Goal: Navigation & Orientation: Find specific page/section

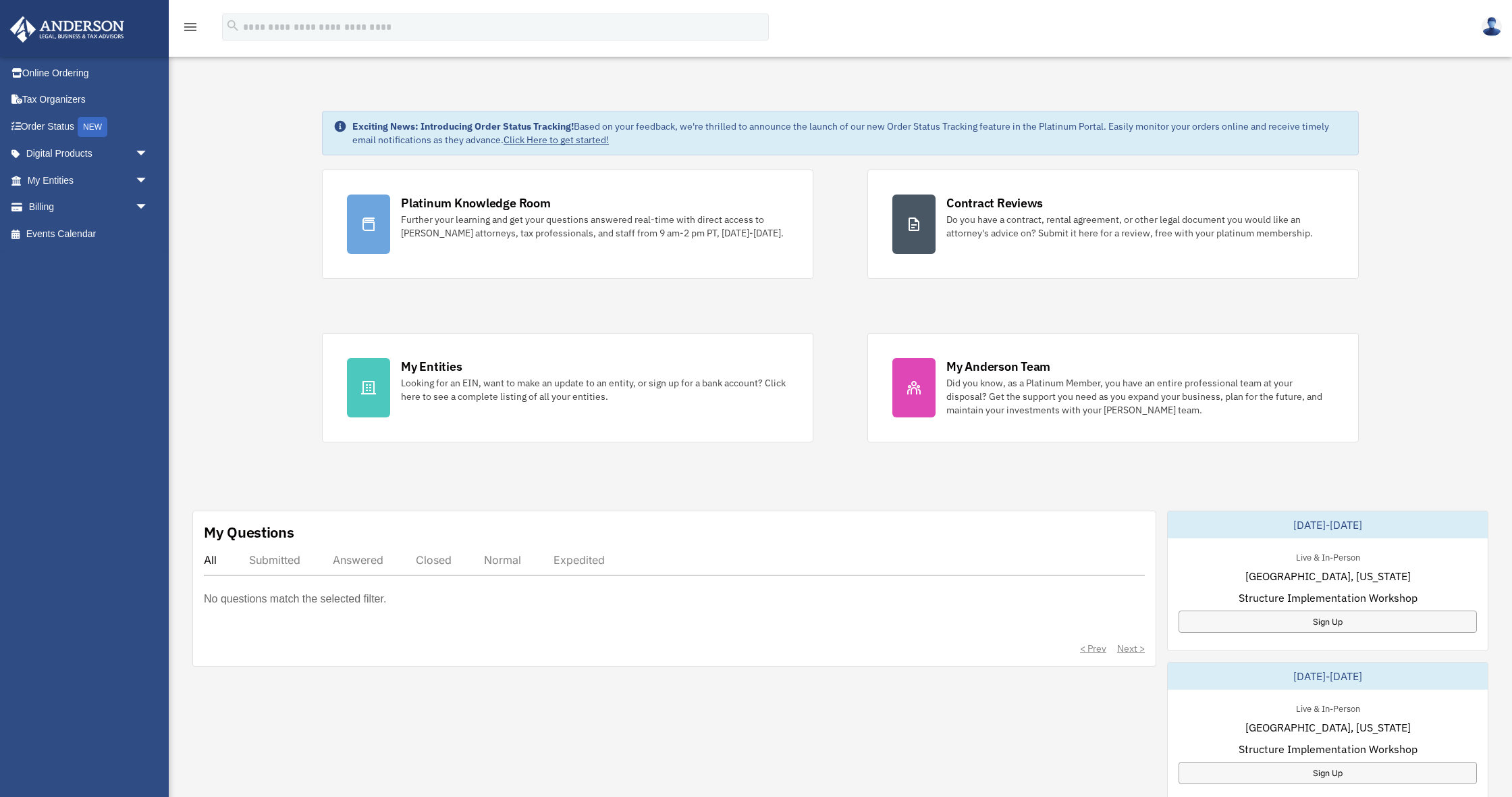
scroll to position [1, 0]
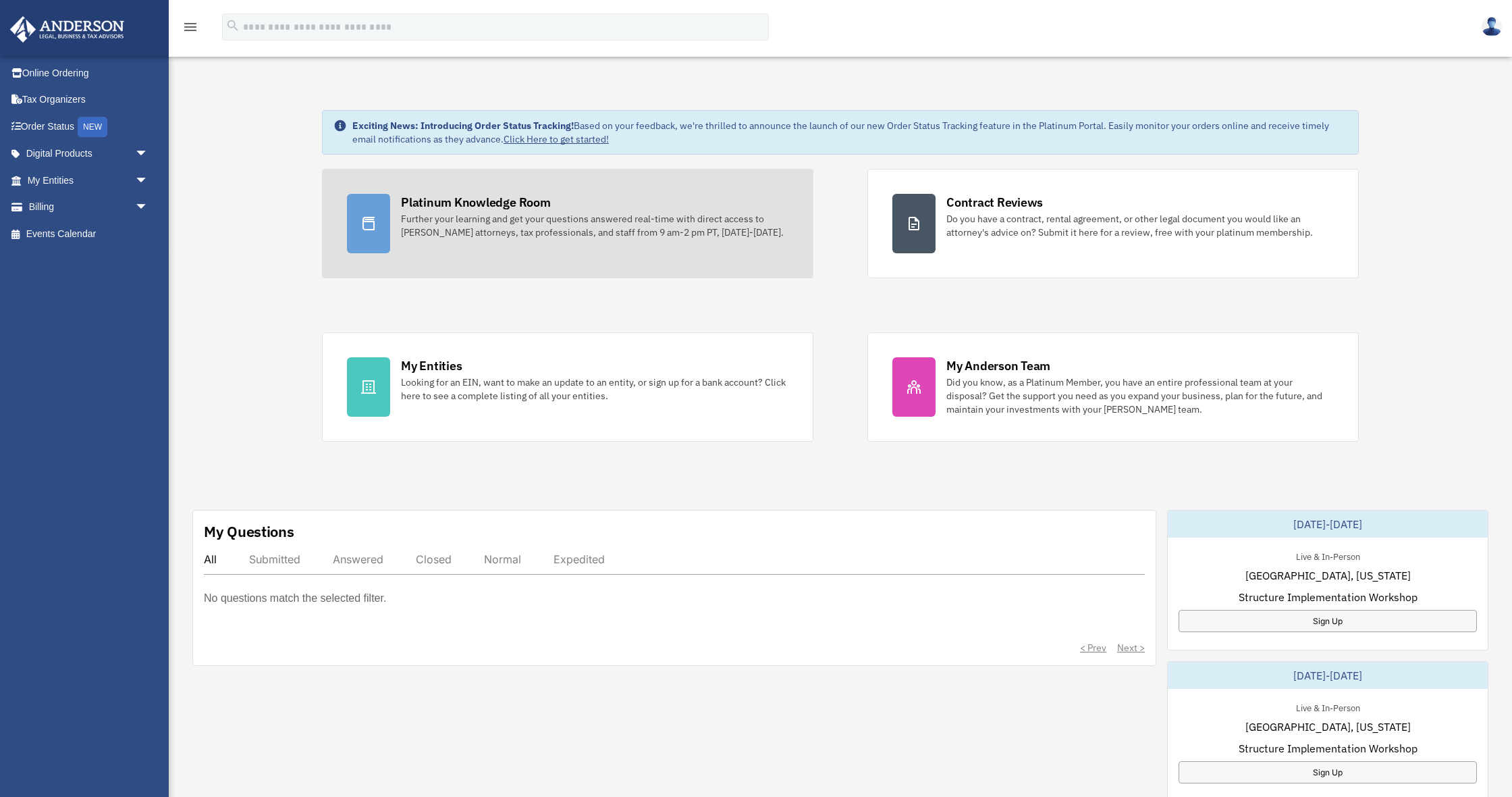
click at [492, 223] on div "Further your learning and get your questions answered real-time with direct acc…" at bounding box center [595, 226] width 388 height 27
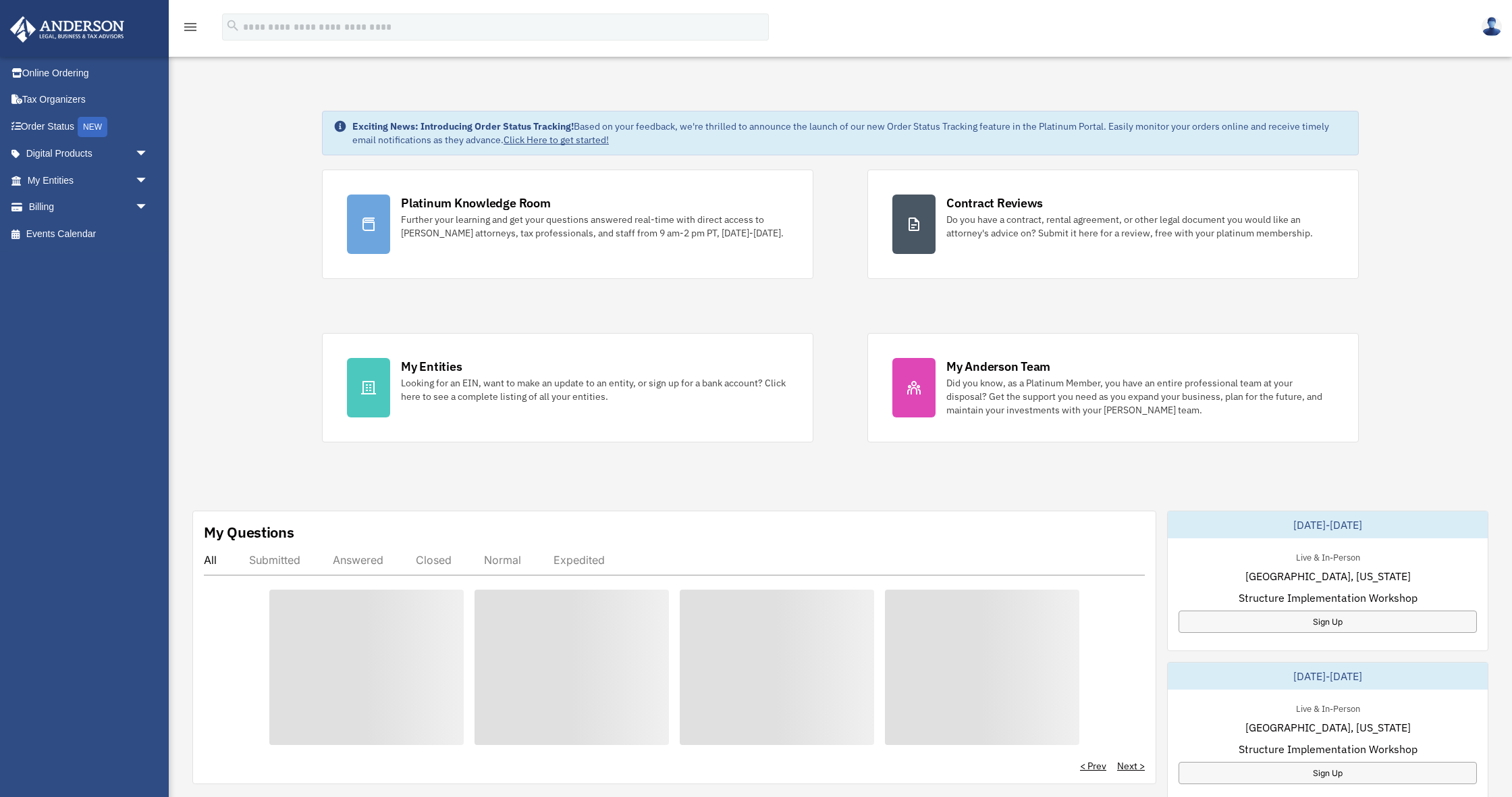
scroll to position [1, 0]
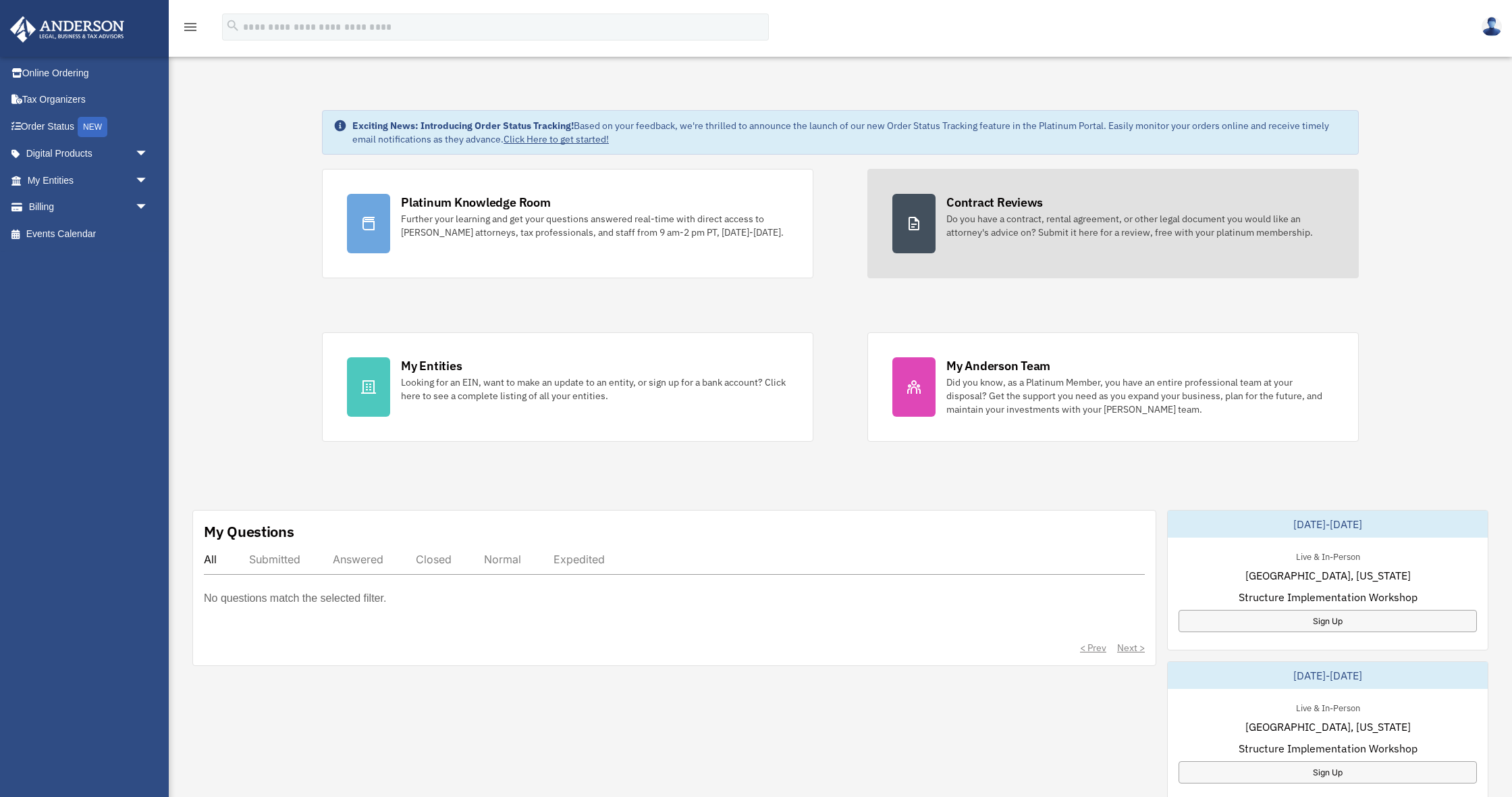
click at [1093, 235] on div "Do you have a contract, rental agreement, or other legal document you would lik…" at bounding box center [1140, 226] width 388 height 27
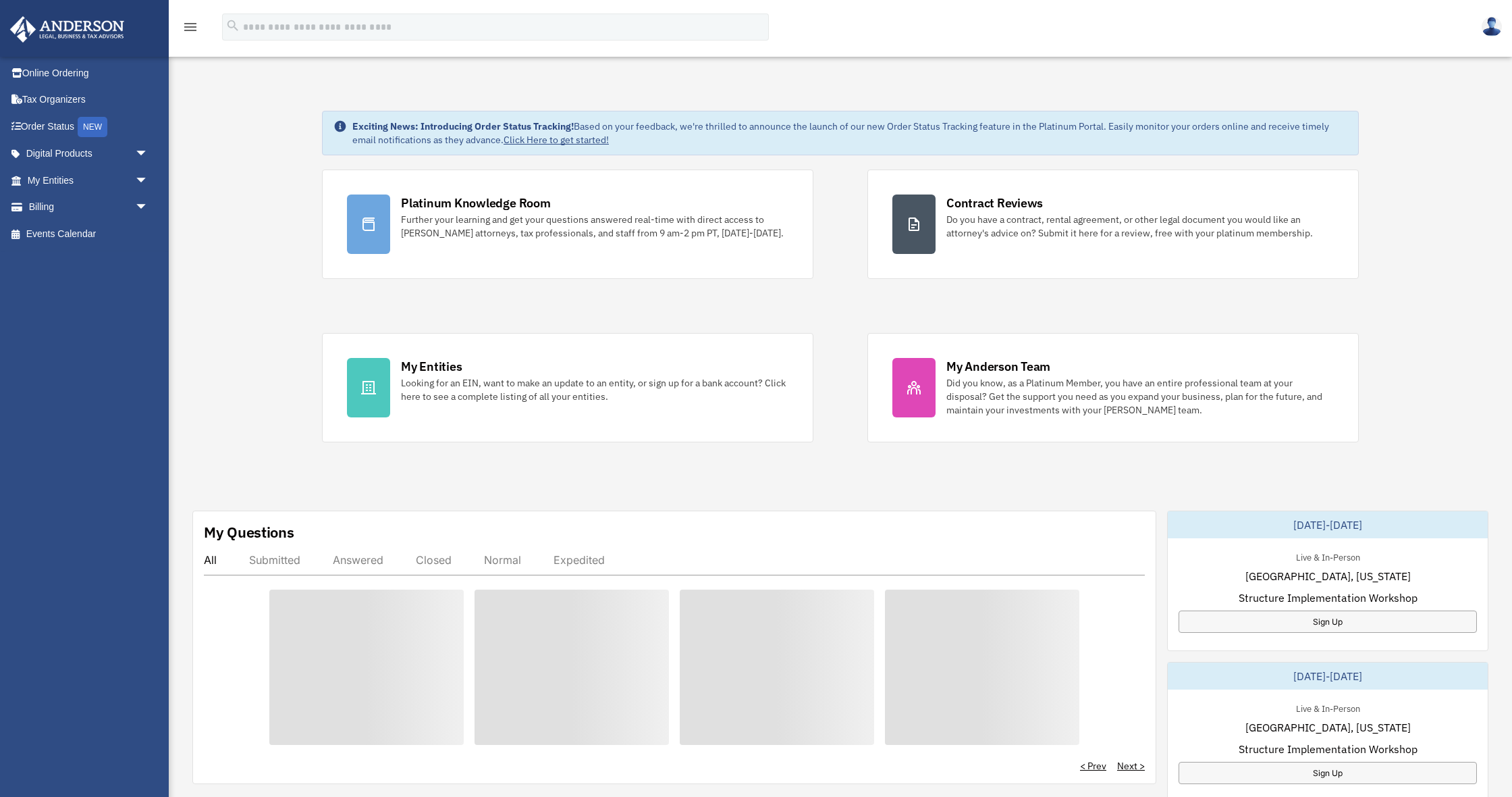
scroll to position [1, 0]
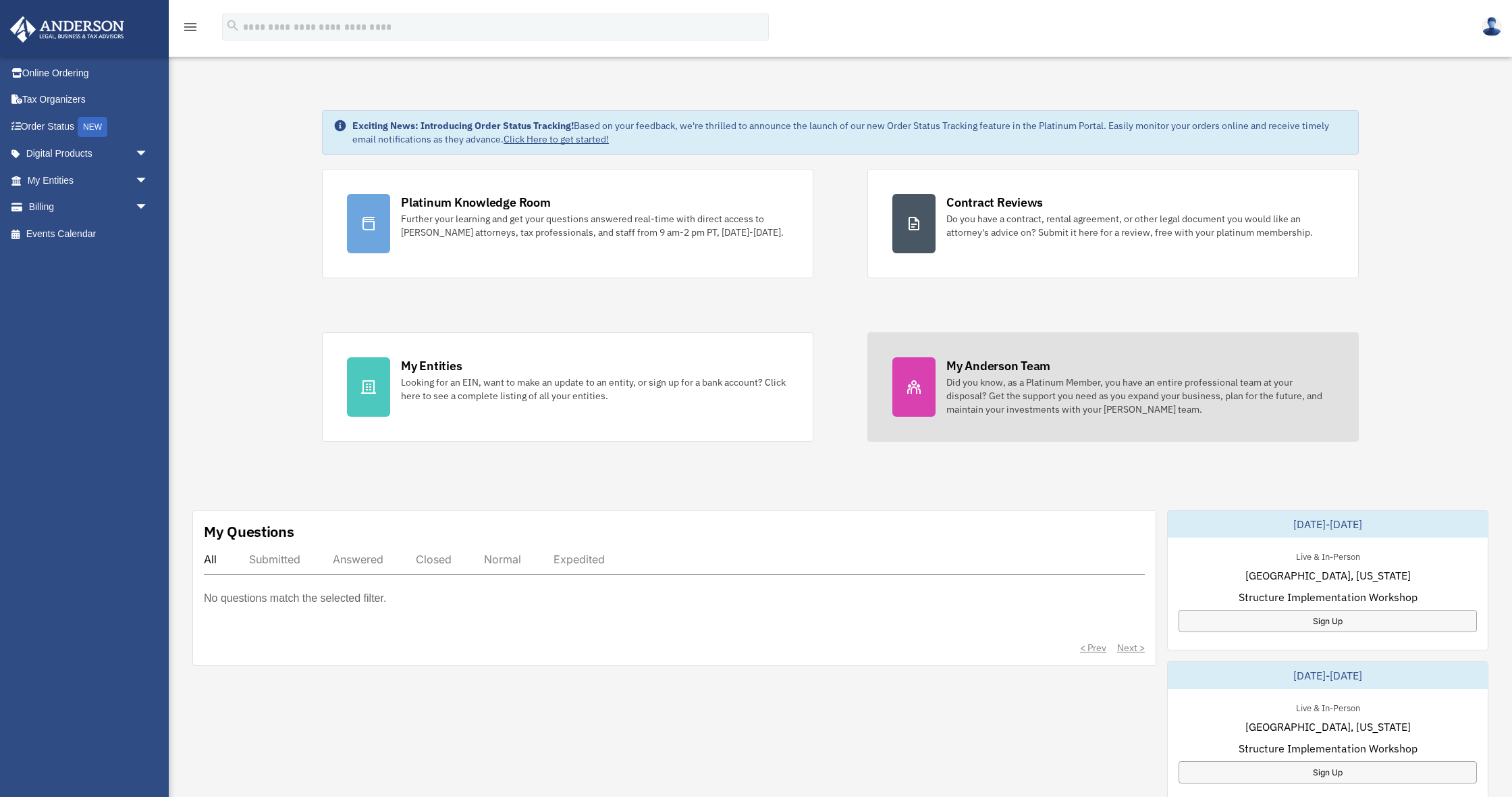
click at [1049, 404] on div "Did you know, as a Platinum Member, you have an entire professional team at you…" at bounding box center [1140, 395] width 388 height 40
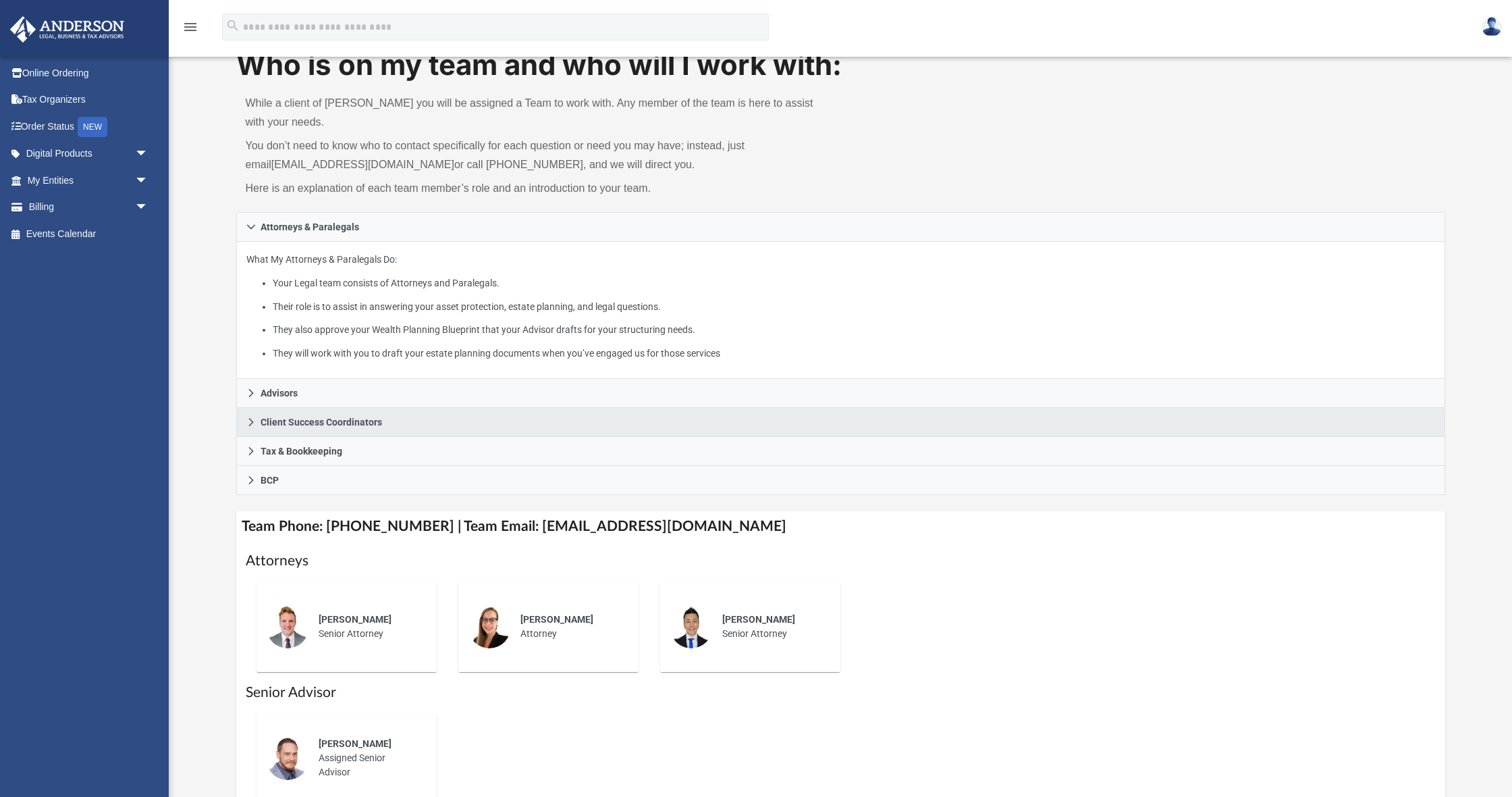
scroll to position [56, 0]
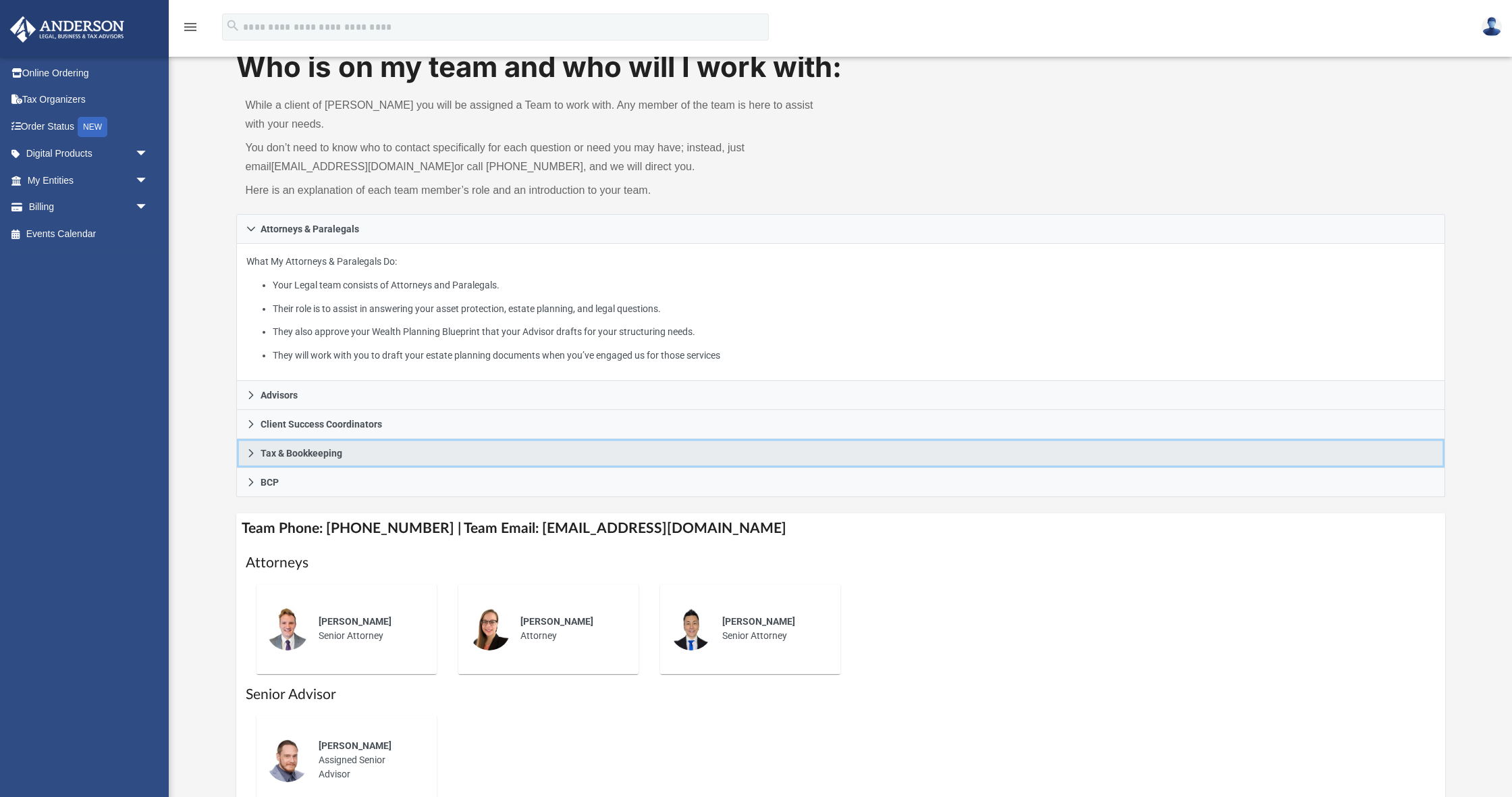
click at [322, 454] on span "Tax & Bookkeeping" at bounding box center [301, 453] width 81 height 9
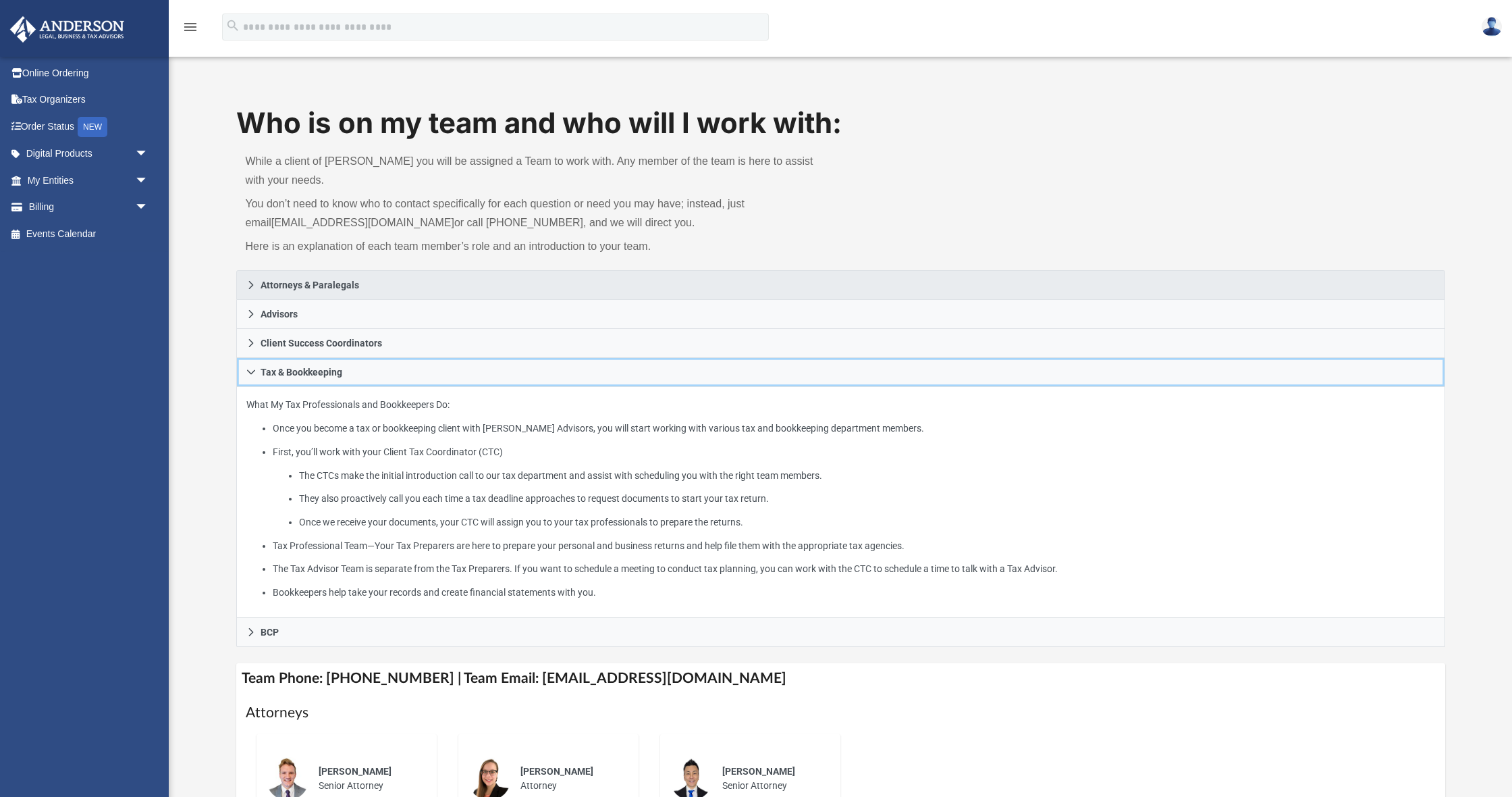
scroll to position [0, 0]
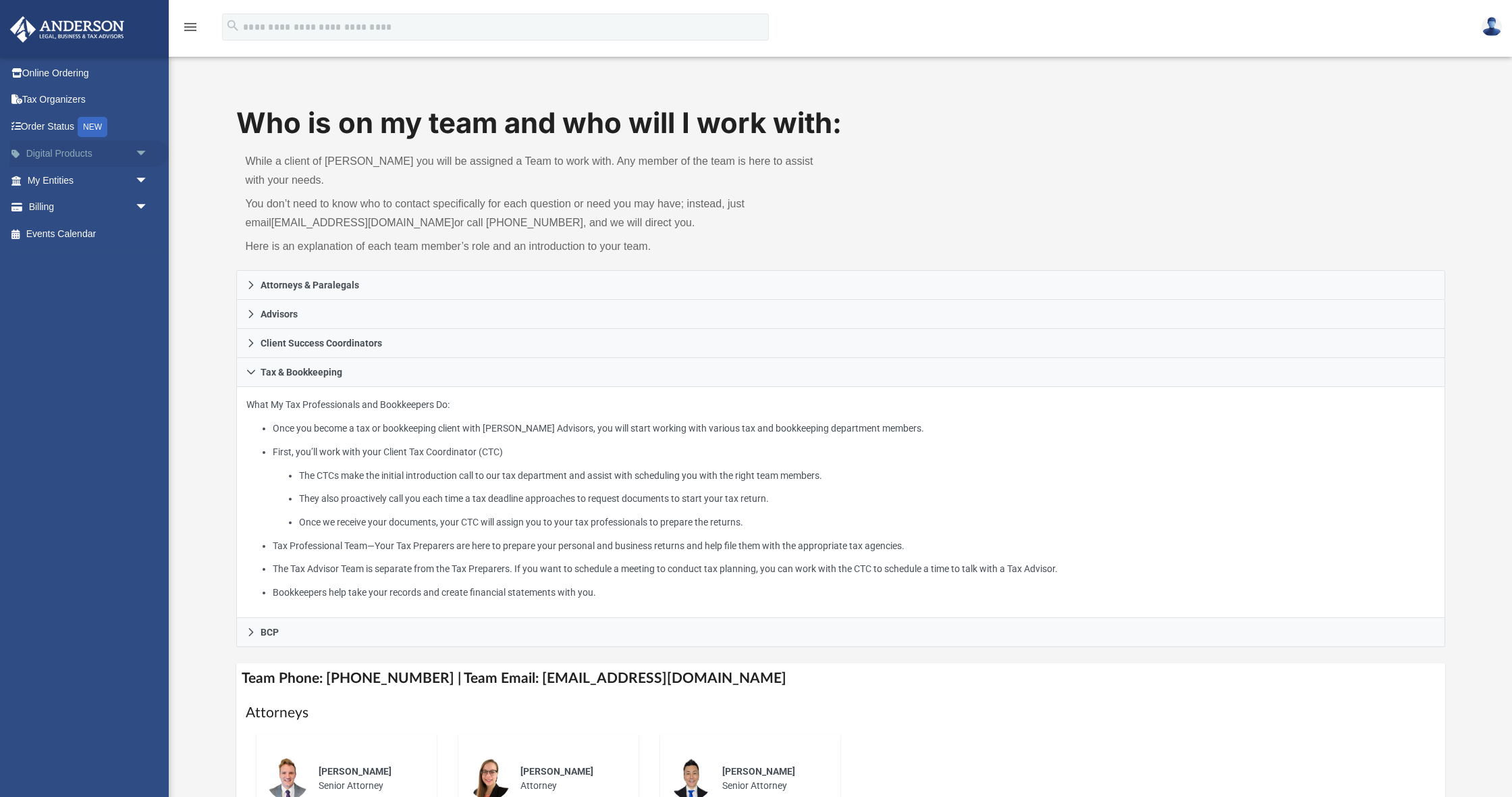
click at [74, 156] on link "Digital Products arrow_drop_down" at bounding box center [89, 154] width 159 height 27
click at [136, 153] on span "arrow_drop_down" at bounding box center [148, 154] width 27 height 28
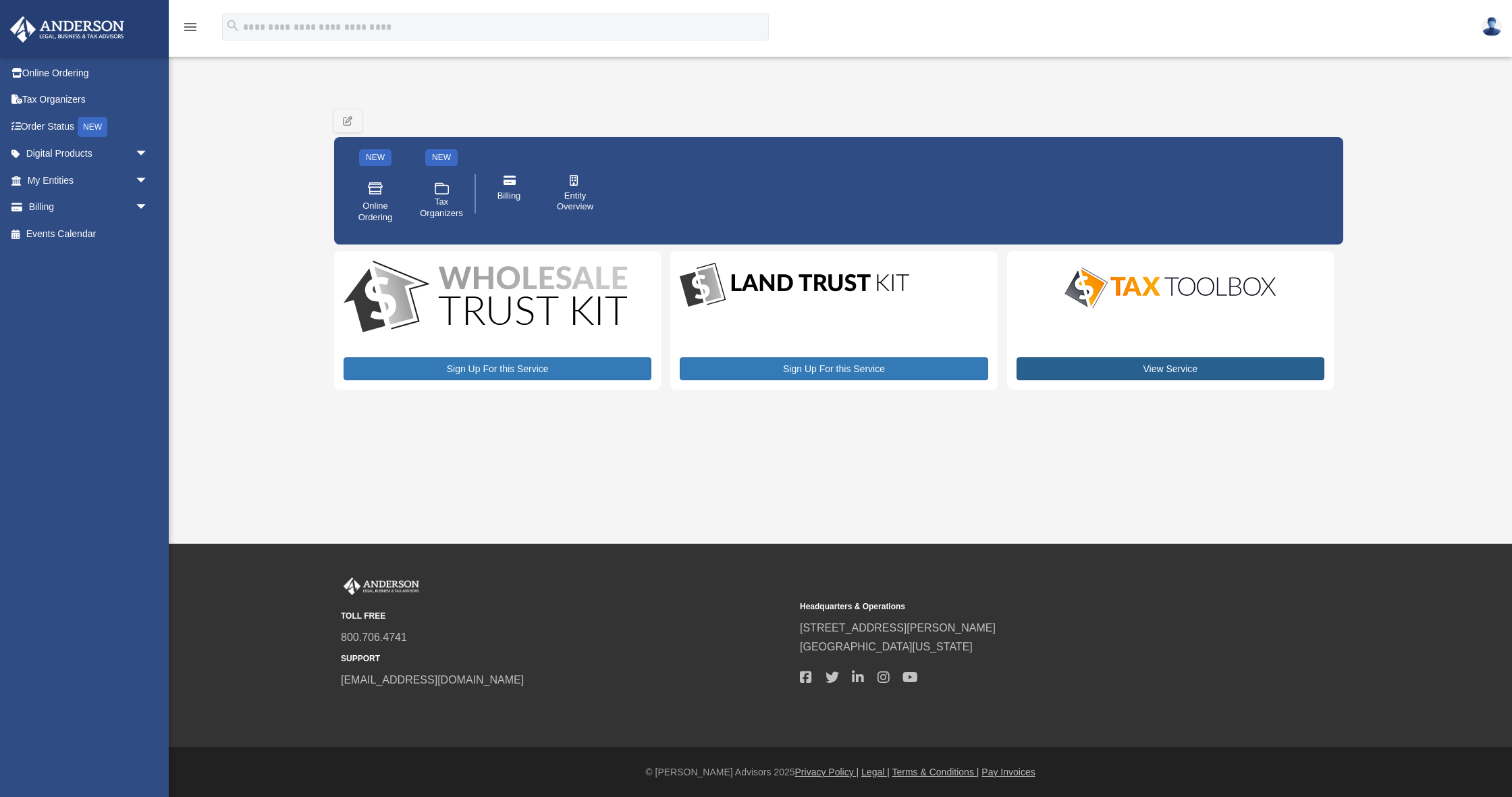
click at [1172, 370] on link "View Service" at bounding box center [1171, 368] width 308 height 23
click at [43, 100] on link "Tax Organizers" at bounding box center [89, 100] width 159 height 27
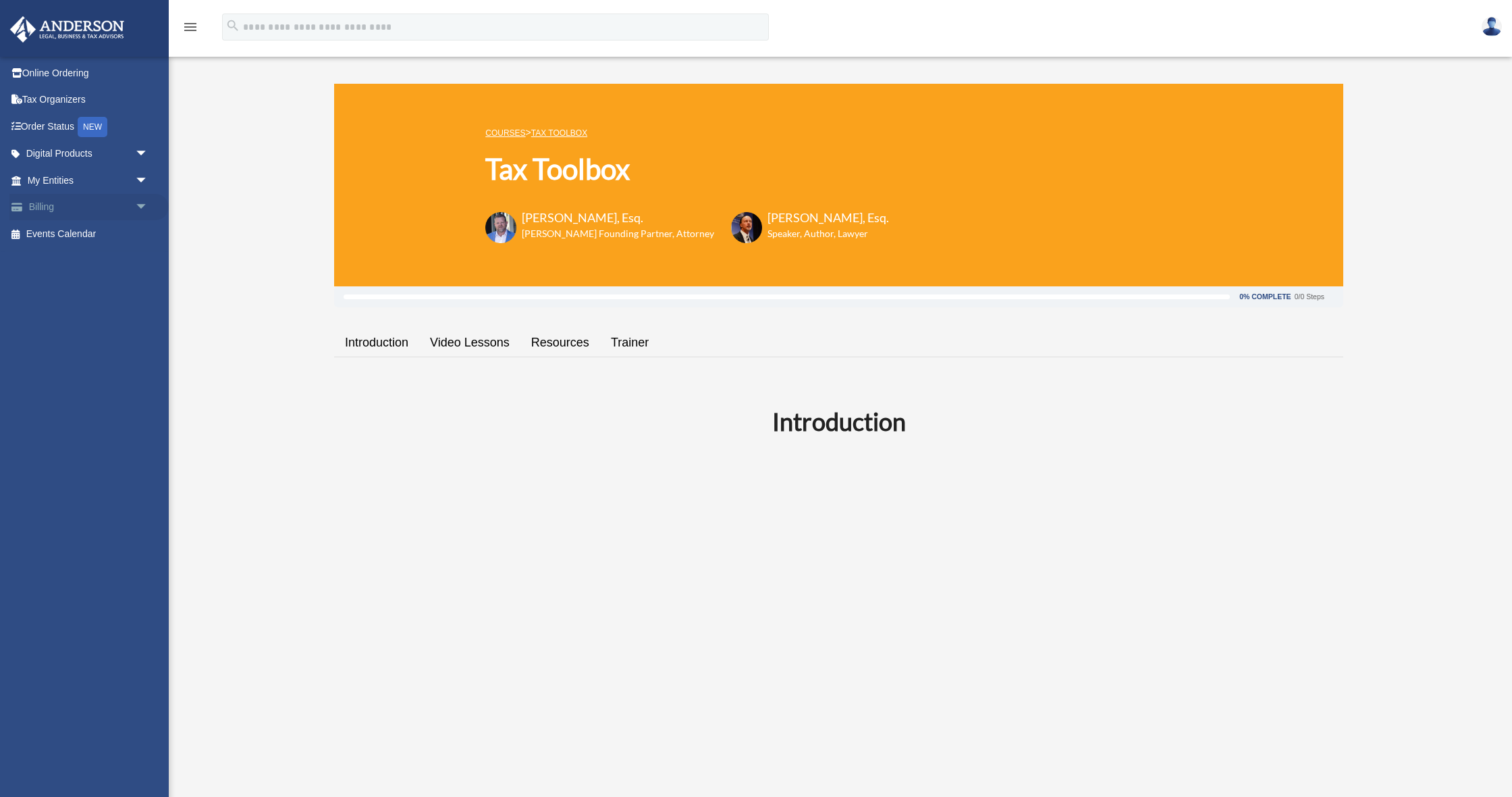
click at [128, 205] on link "Billing arrow_drop_down" at bounding box center [89, 207] width 159 height 27
click at [86, 232] on link "Events Calendar" at bounding box center [89, 234] width 159 height 27
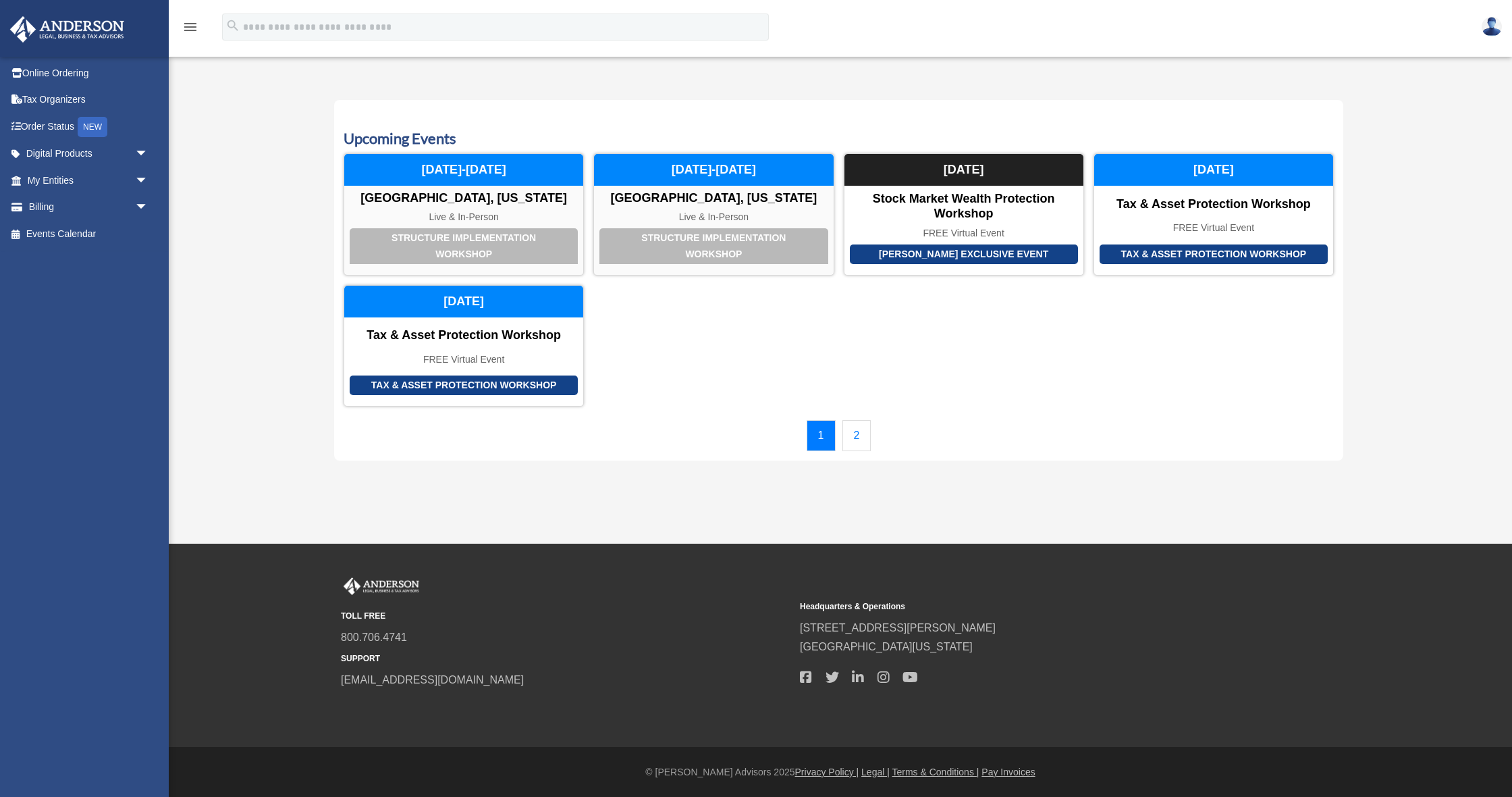
click at [1495, 27] on img at bounding box center [1492, 26] width 21 height 20
click at [1424, 63] on link "[EMAIL_ADDRESS][DOMAIN_NAME]" at bounding box center [1430, 69] width 145 height 39
click at [66, 73] on link "Online Ordering" at bounding box center [89, 73] width 159 height 27
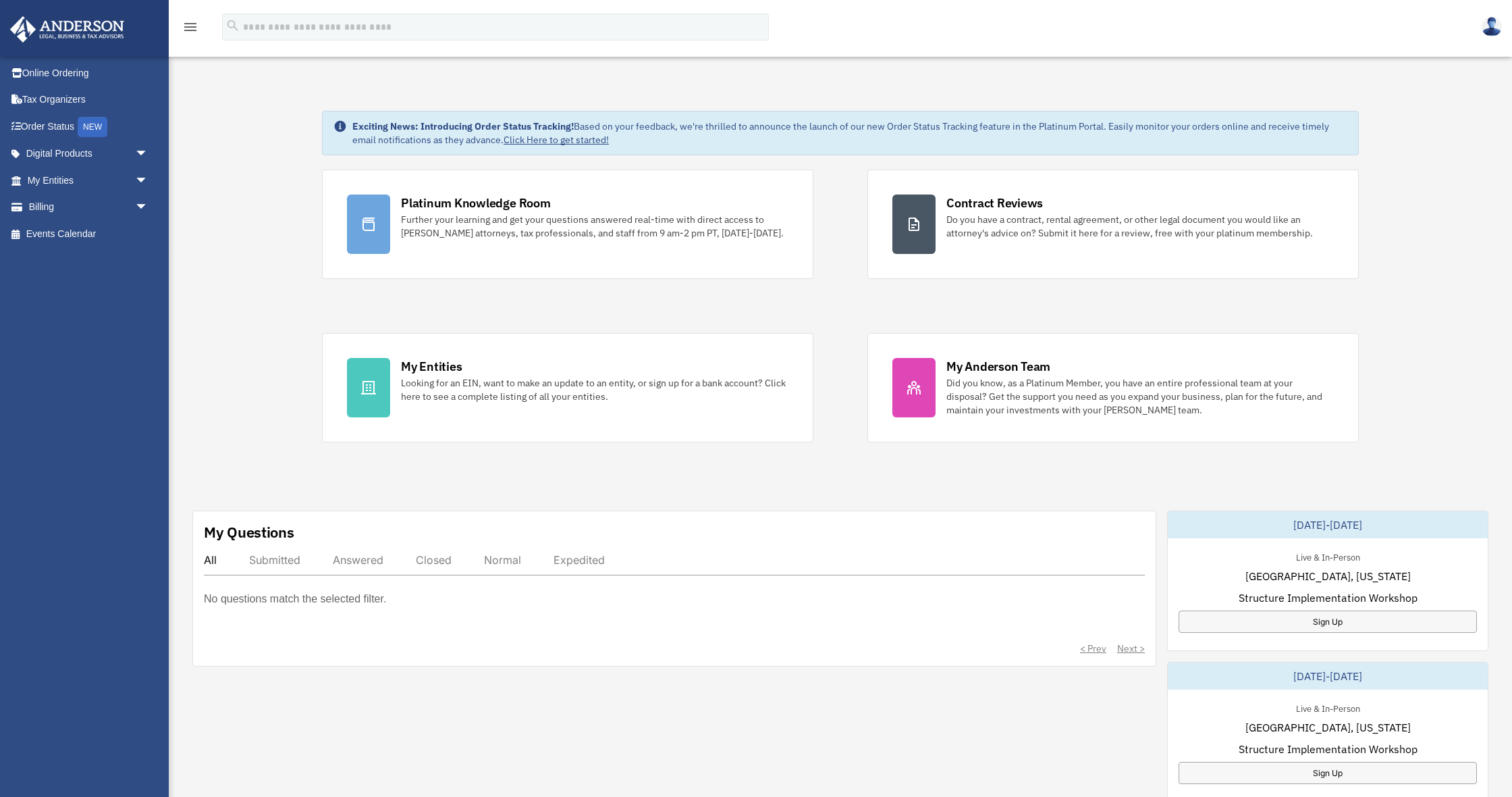
click at [193, 26] on icon "menu" at bounding box center [190, 27] width 17 height 17
